Goal: Check status: Check status

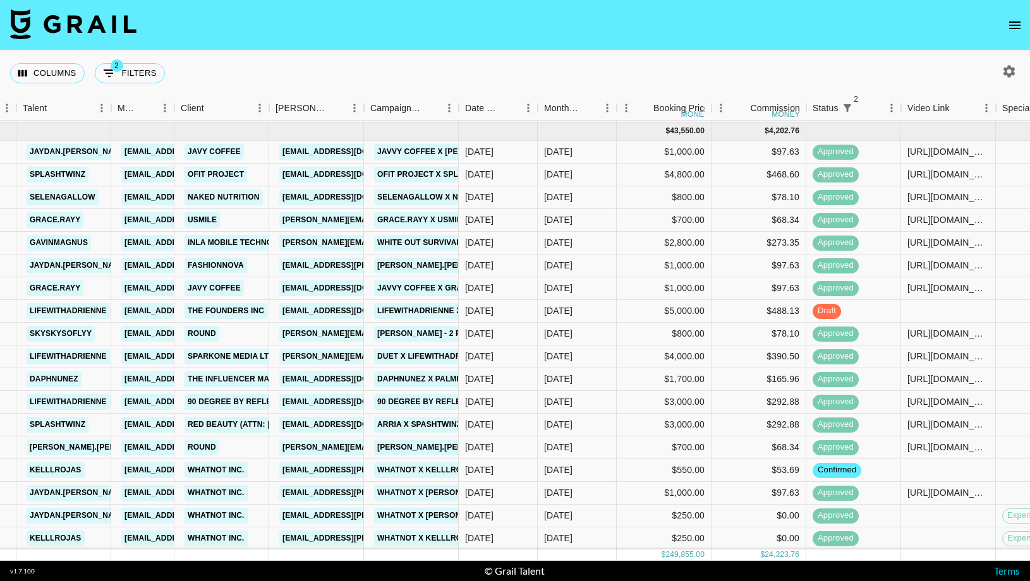
scroll to position [565, 246]
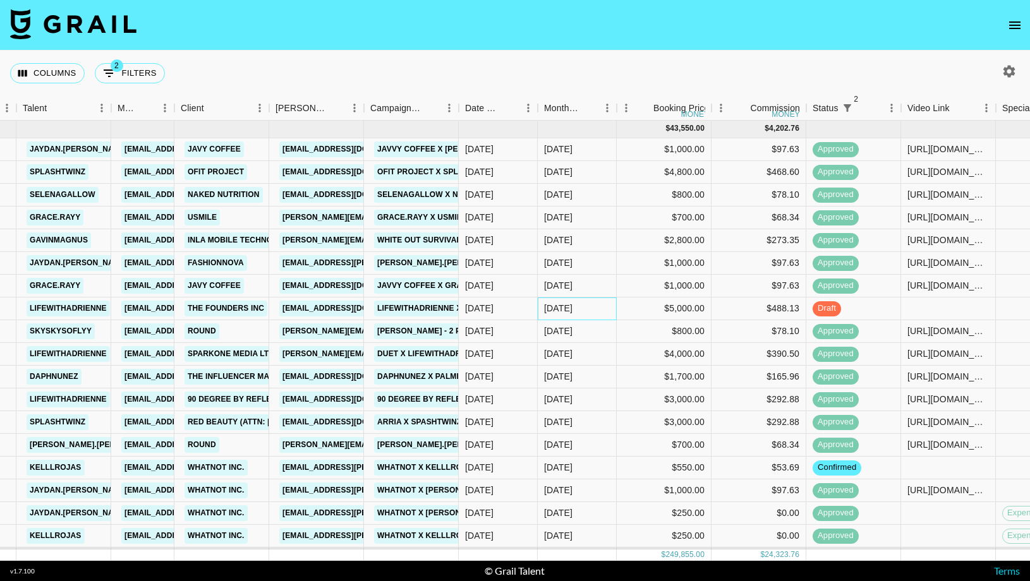
click at [603, 310] on div "[DATE]" at bounding box center [577, 309] width 79 height 23
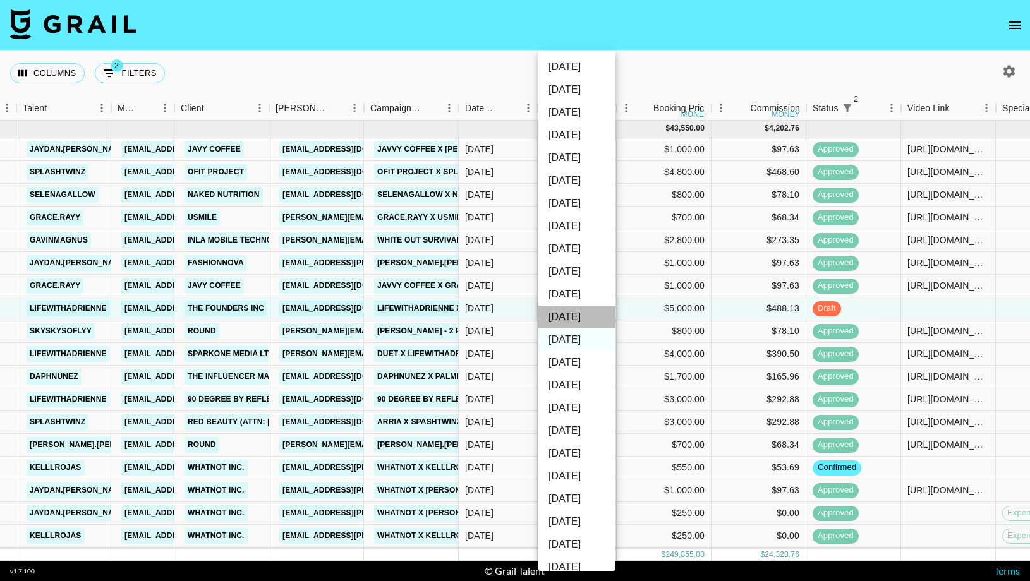
click at [570, 321] on li "[DATE]" at bounding box center [576, 317] width 77 height 23
type input "[DATE]"
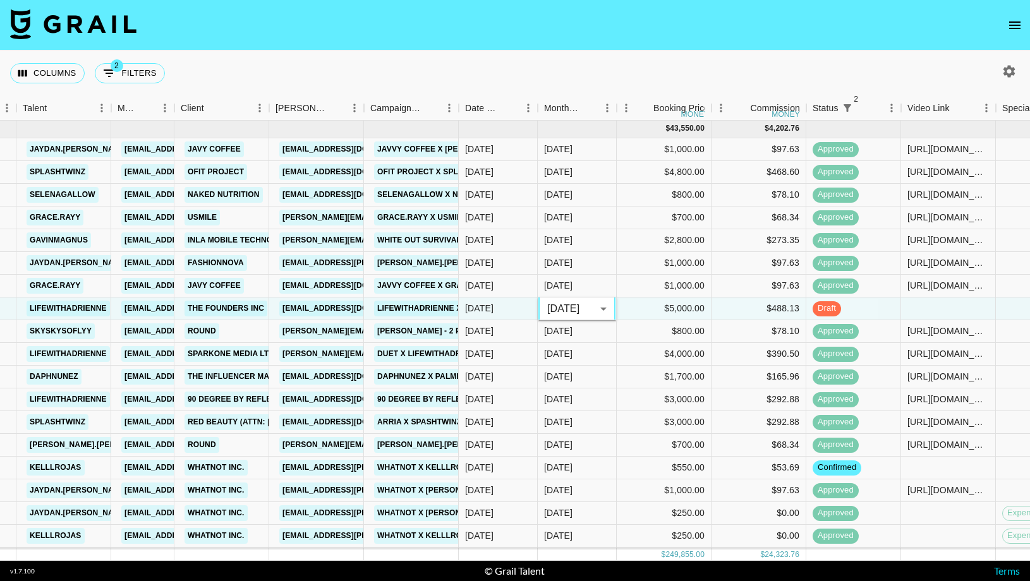
click at [678, 45] on nav at bounding box center [515, 25] width 1030 height 51
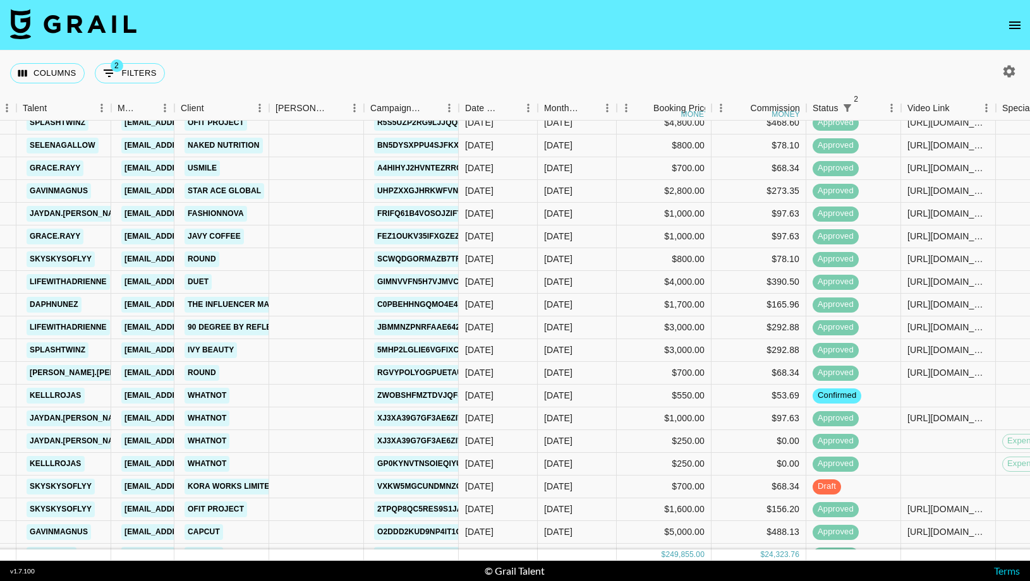
scroll to position [783, 246]
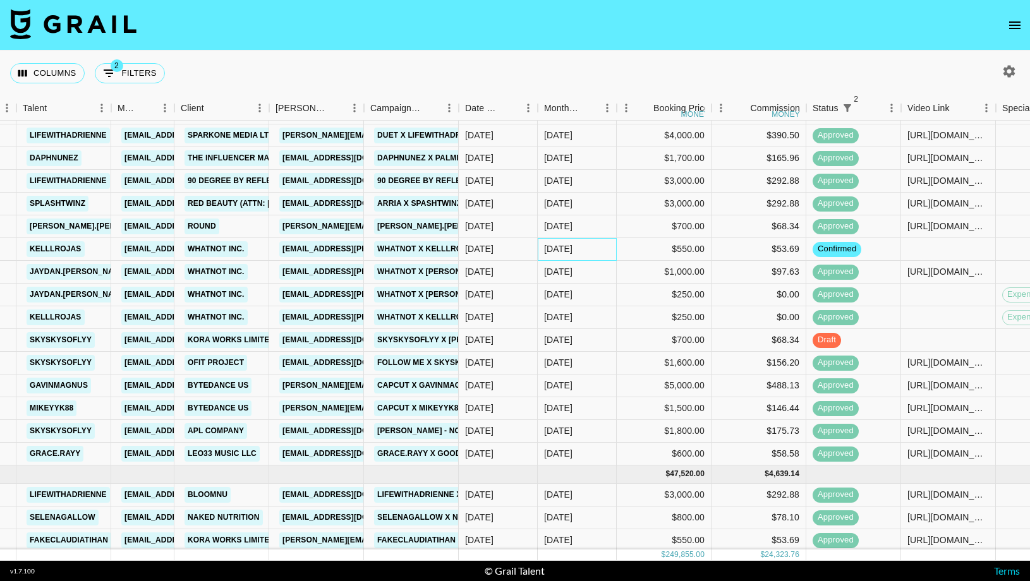
click at [581, 250] on div "[DATE]" at bounding box center [577, 249] width 79 height 23
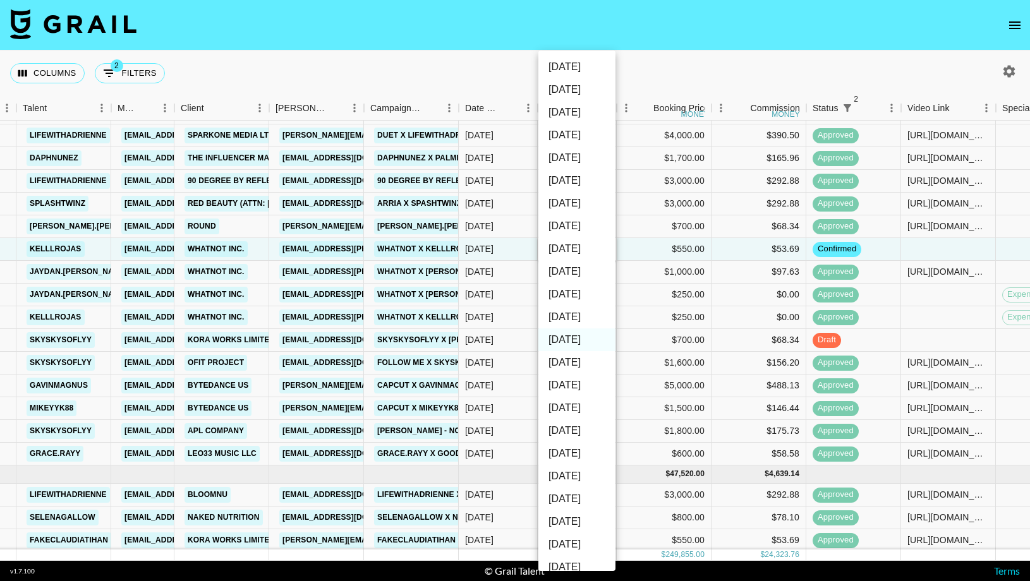
click at [591, 310] on li "[DATE]" at bounding box center [576, 317] width 77 height 23
type input "[DATE]"
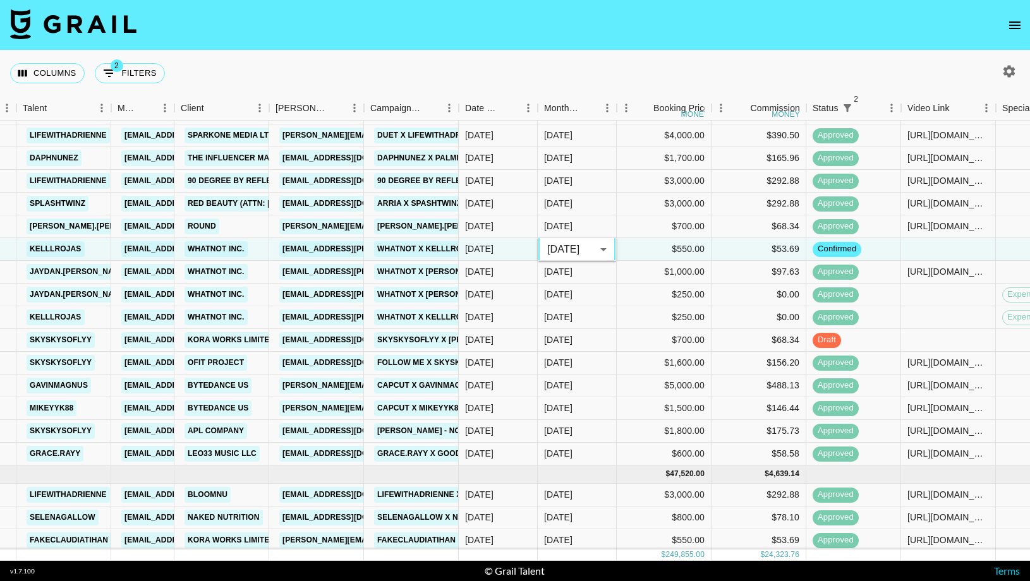
click at [670, 52] on div "Columns 2 Filters + Booking" at bounding box center [515, 73] width 1030 height 45
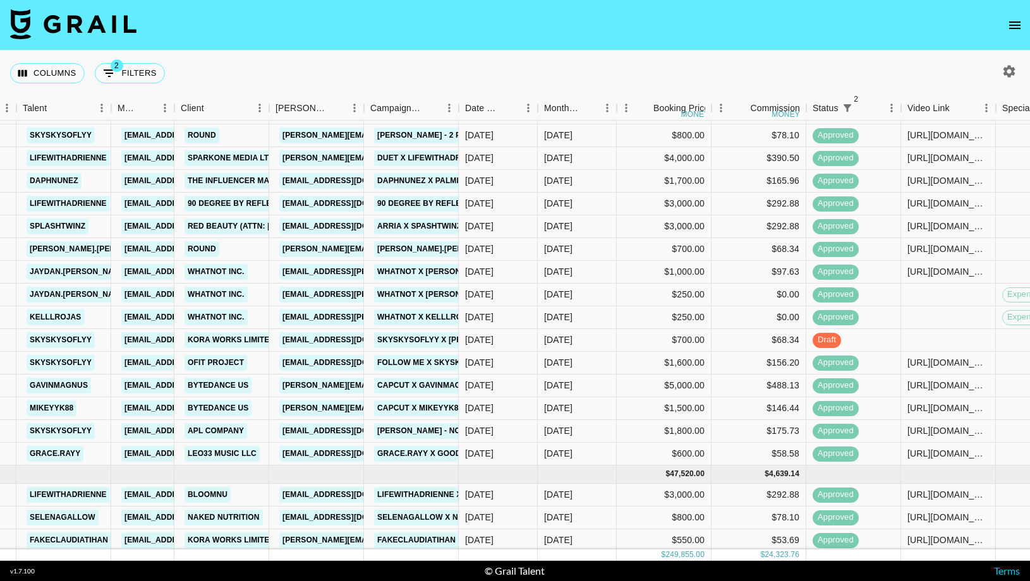
scroll to position [806, 246]
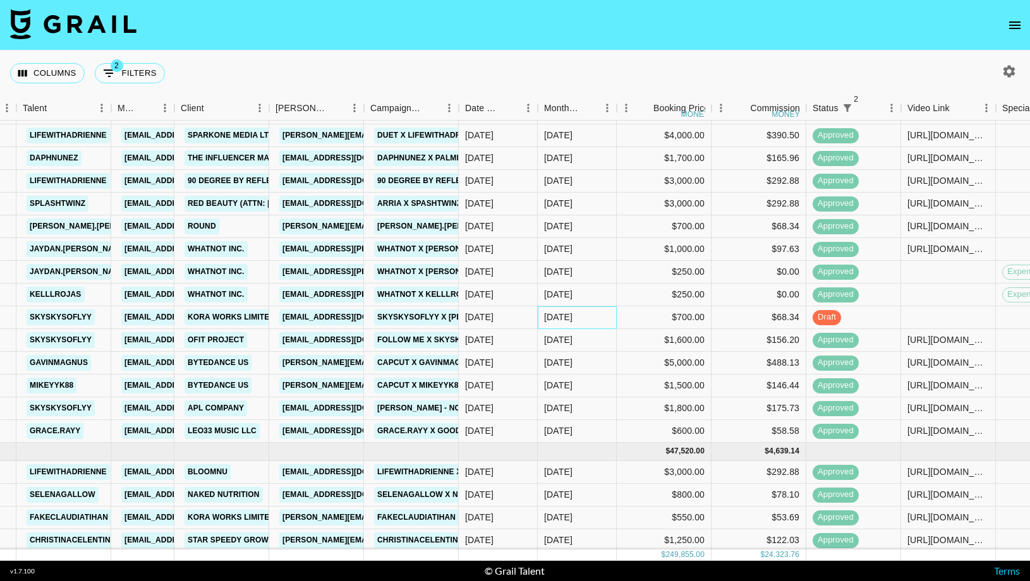
click at [579, 318] on div "[DATE]" at bounding box center [577, 317] width 79 height 23
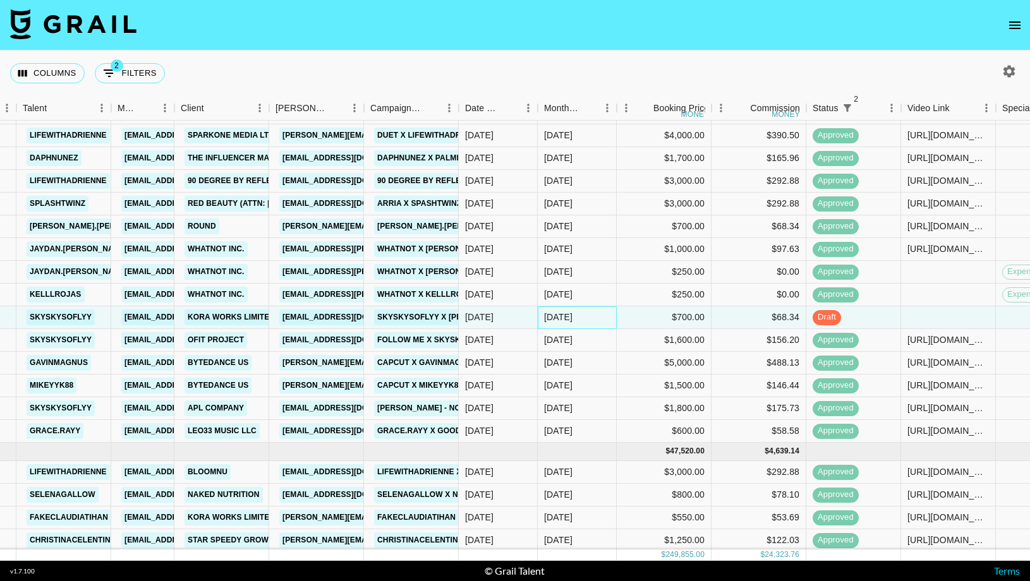
click at [579, 318] on div "[DATE]" at bounding box center [577, 317] width 79 height 23
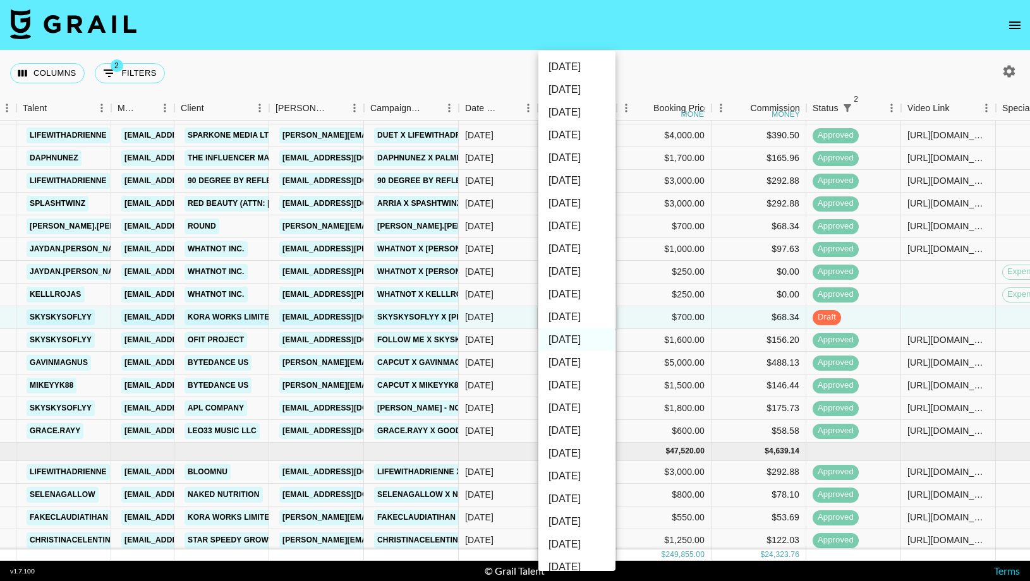
click at [580, 313] on li "[DATE]" at bounding box center [576, 317] width 77 height 23
type input "[DATE]"
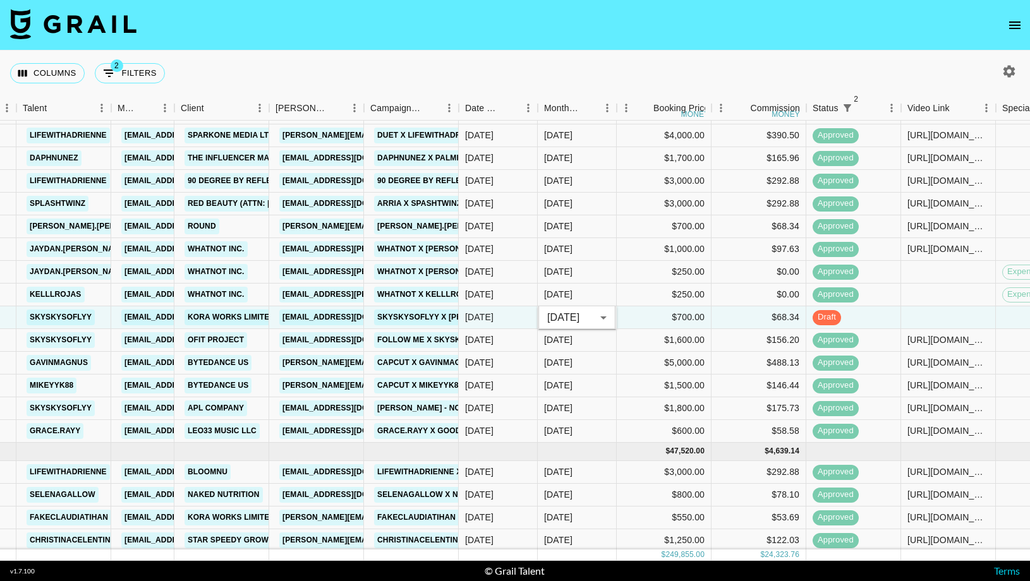
click at [716, 83] on div "Columns 2 Filters + Booking" at bounding box center [515, 73] width 1030 height 45
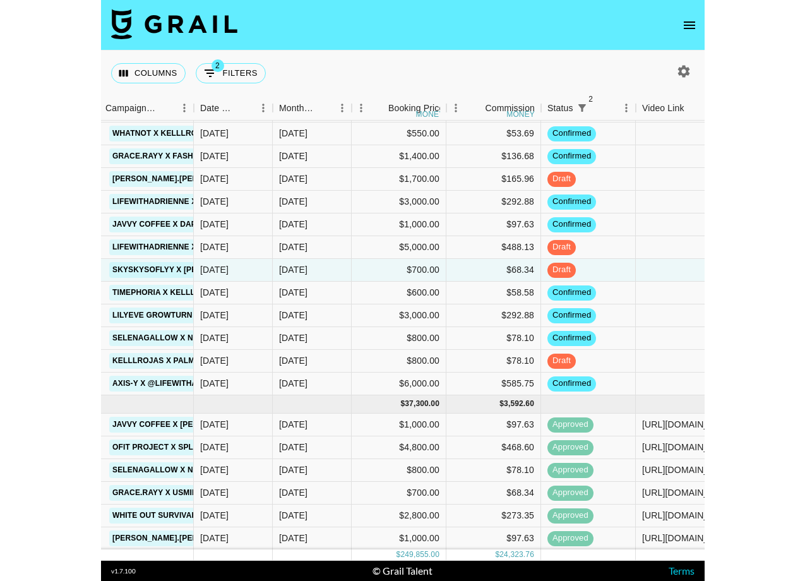
scroll to position [0, 612]
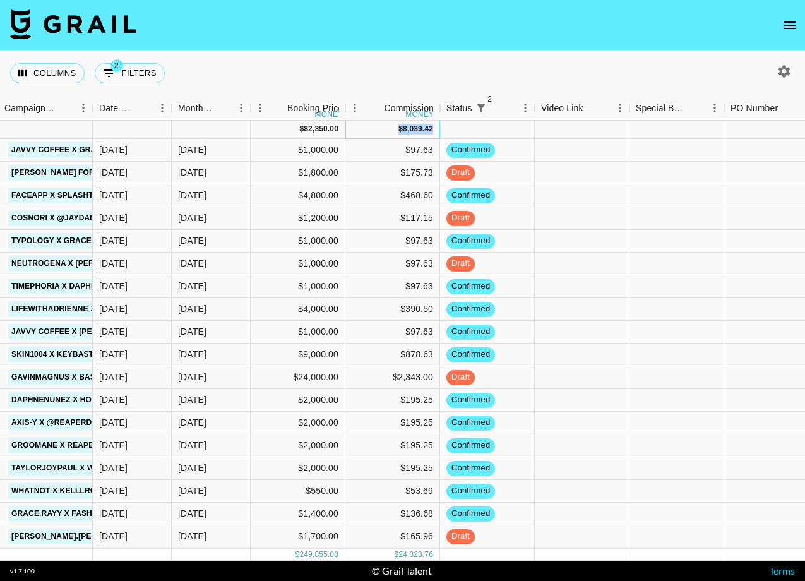
drag, startPoint x: 399, startPoint y: 131, endPoint x: 434, endPoint y: 136, distance: 35.7
click at [433, 136] on div "$ 8,039.42" at bounding box center [393, 130] width 95 height 18
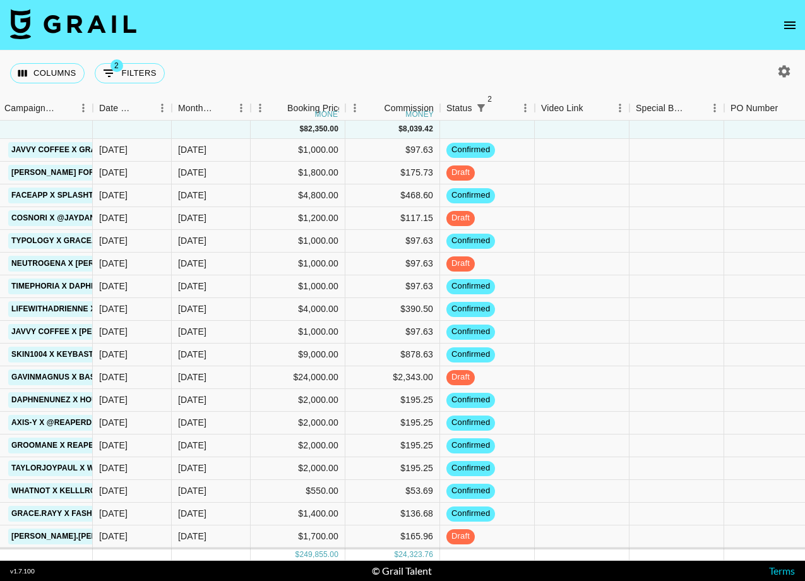
click at [445, 75] on div "Columns 2 Filters + Booking" at bounding box center [402, 73] width 805 height 45
click at [541, 68] on div "Columns 2 Filters + Booking" at bounding box center [402, 73] width 805 height 45
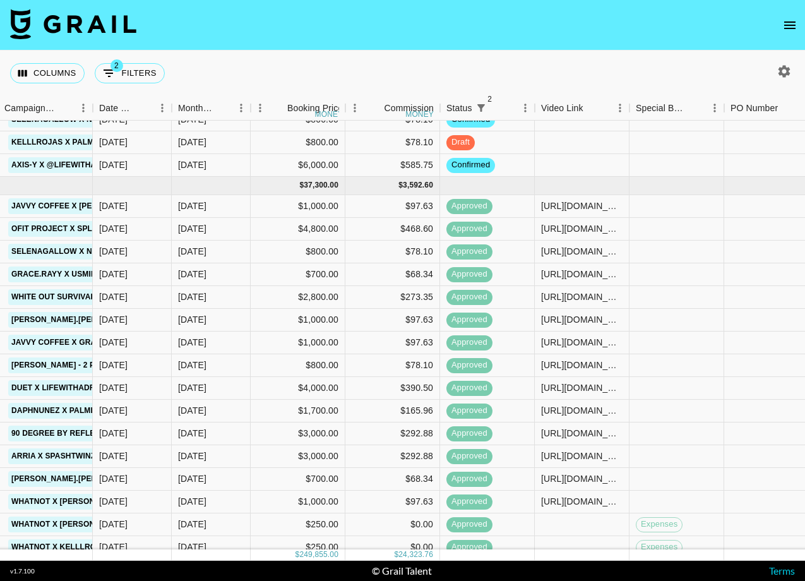
scroll to position [546, 612]
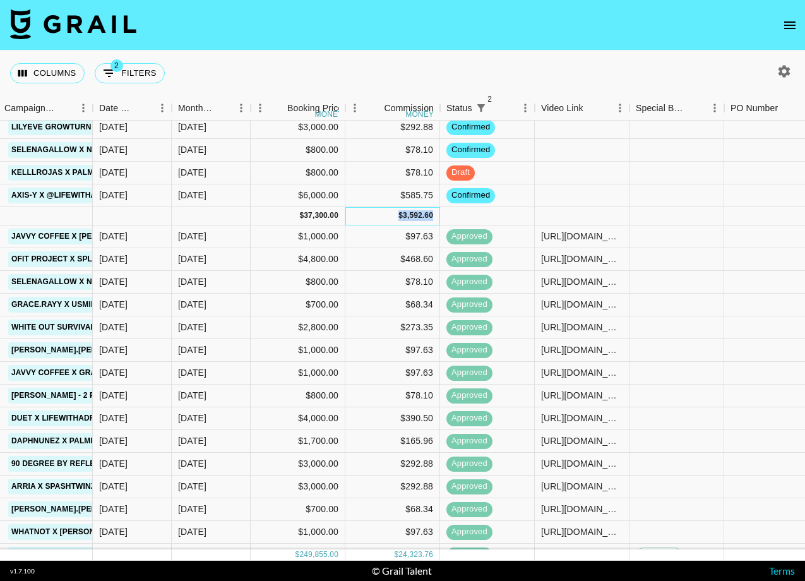
drag, startPoint x: 400, startPoint y: 220, endPoint x: 448, endPoint y: 217, distance: 48.1
click at [448, 217] on div "[DATE] ( 21 ) $ 37,300.00 $ 3,592.60" at bounding box center [365, 216] width 1955 height 18
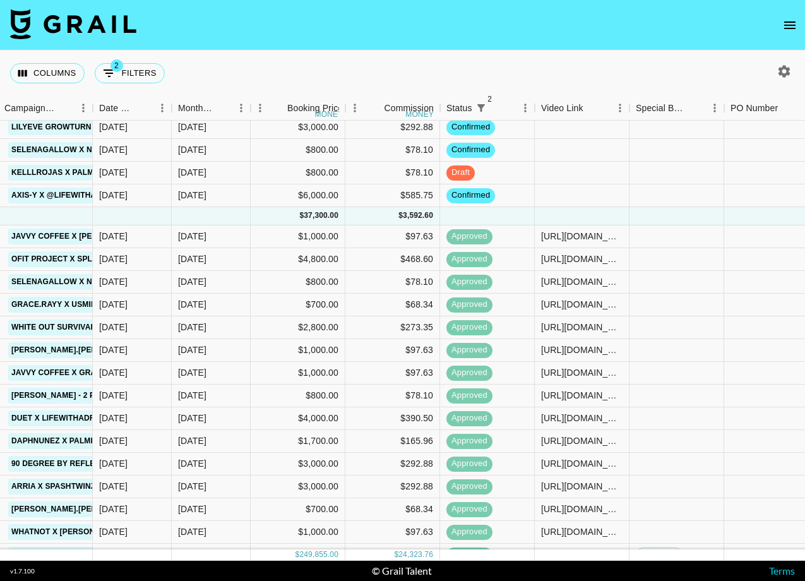
click at [526, 87] on div "Columns 2 Filters + Booking" at bounding box center [402, 73] width 805 height 45
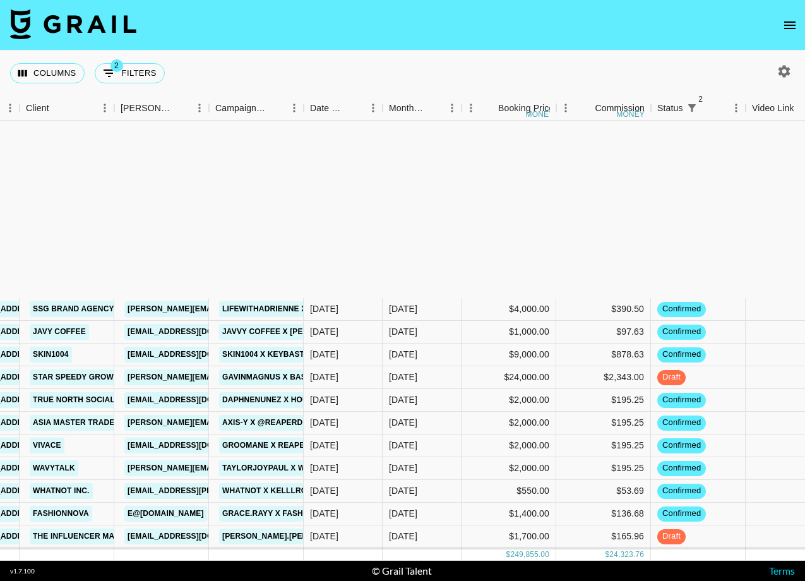
scroll to position [297, 401]
